Goal: Communication & Community: Share content

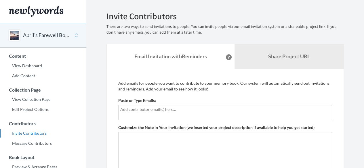
click at [176, 112] on input "text" at bounding box center [225, 109] width 210 height 6
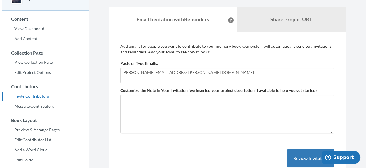
scroll to position [47, 0]
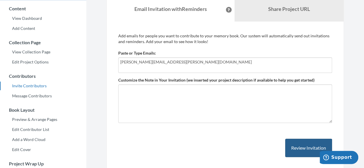
type input "[PERSON_NAME][EMAIL_ADDRESS][PERSON_NAME][DOMAIN_NAME]"
click at [301, 147] on button "Review Invitation" at bounding box center [308, 148] width 47 height 19
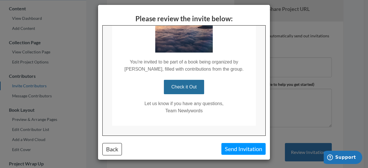
scroll to position [62, 0]
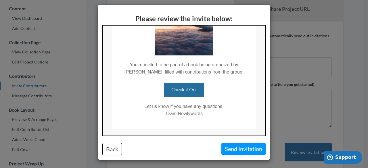
click at [121, 146] on div "Back" at bounding box center [141, 149] width 86 height 12
click at [114, 146] on button "Back" at bounding box center [112, 149] width 20 height 12
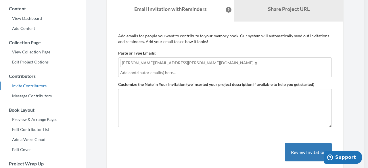
scroll to position [0, 0]
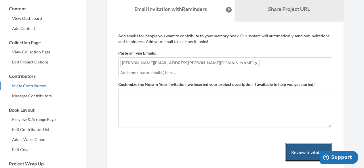
click at [292, 143] on button "Review Invitation" at bounding box center [308, 152] width 47 height 19
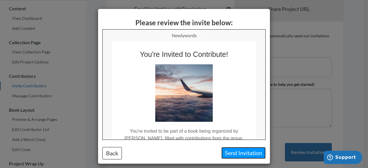
click at [241, 152] on button "Send Invitation" at bounding box center [244, 153] width 44 height 12
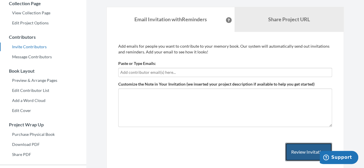
scroll to position [86, 0]
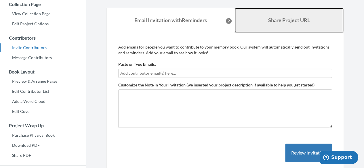
click at [277, 24] on link "Share Project URL" at bounding box center [288, 20] width 109 height 25
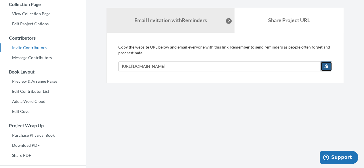
click at [325, 67] on span "button" at bounding box center [326, 66] width 4 height 4
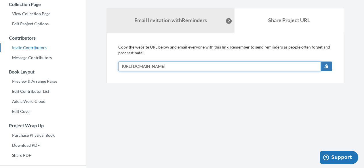
scroll to position [0, 0]
